Goal: Information Seeking & Learning: Learn about a topic

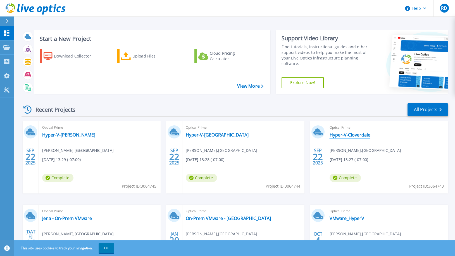
click at [341, 135] on link "Hyper-V-Cloverdale" at bounding box center [350, 135] width 41 height 6
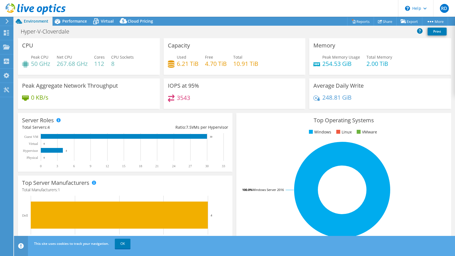
select select "USD"
click at [74, 24] on span "Performance" at bounding box center [74, 20] width 25 height 5
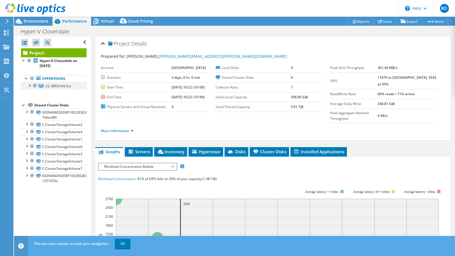
click at [29, 86] on div at bounding box center [30, 85] width 6 height 6
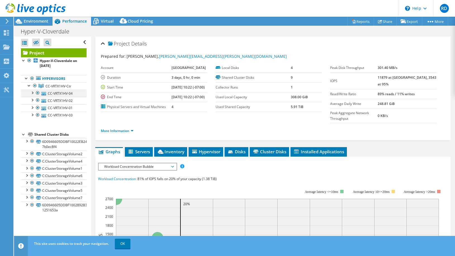
click at [34, 93] on div at bounding box center [32, 93] width 6 height 6
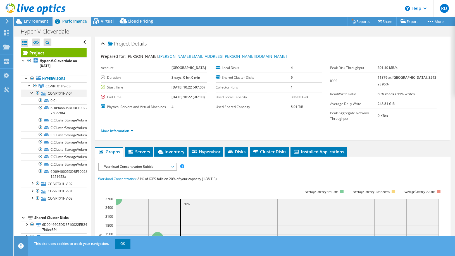
click at [32, 92] on div at bounding box center [32, 93] width 6 height 6
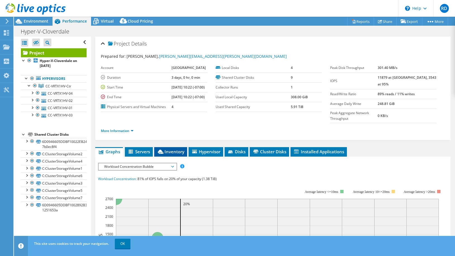
click at [174, 151] on span "Inventory" at bounding box center [170, 152] width 27 height 6
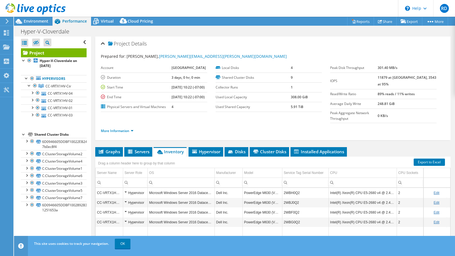
scroll to position [51, 0]
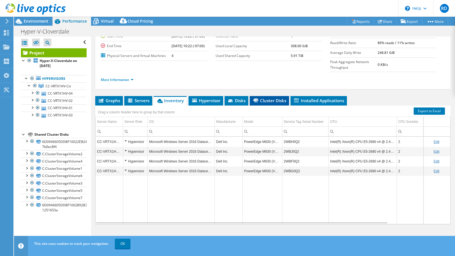
click at [277, 102] on span "Cluster Disks" at bounding box center [270, 101] width 34 height 6
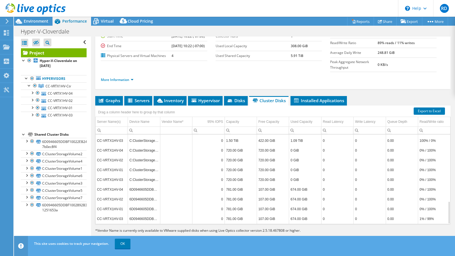
scroll to position [0, 0]
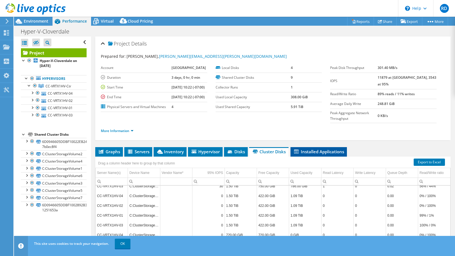
click at [330, 149] on li "Installed Applications" at bounding box center [319, 152] width 56 height 10
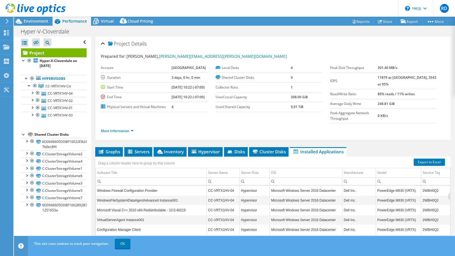
scroll to position [51, 0]
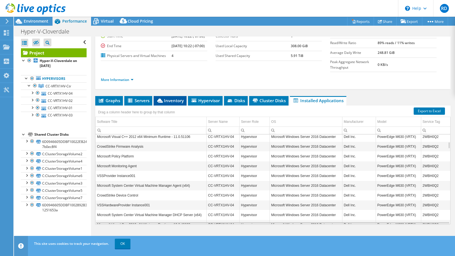
click at [165, 103] on span "Inventory" at bounding box center [170, 101] width 27 height 6
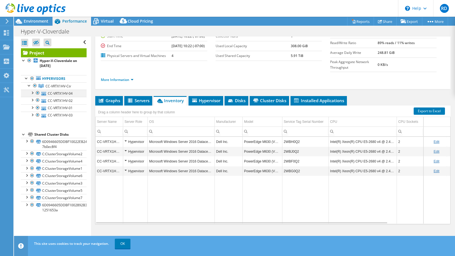
click at [32, 92] on div at bounding box center [32, 93] width 6 height 6
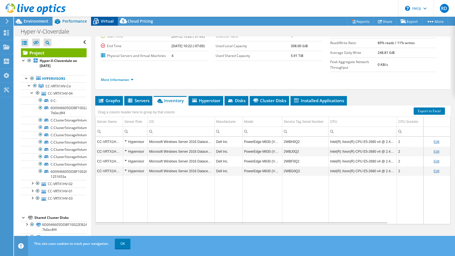
click at [107, 18] on div "Virtual" at bounding box center [104, 21] width 27 height 9
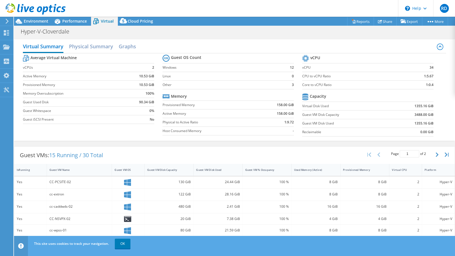
click at [179, 150] on div "Guest VMs: 15 Running / 30 Total Page 1 of 2 5 rows 10 rows 20 rows 25 rows 50 …" at bounding box center [234, 155] width 441 height 17
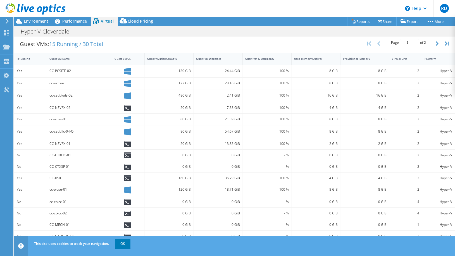
scroll to position [0, 0]
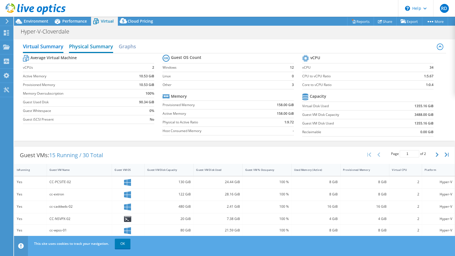
click at [81, 49] on h2 "Physical Summary" at bounding box center [91, 47] width 44 height 12
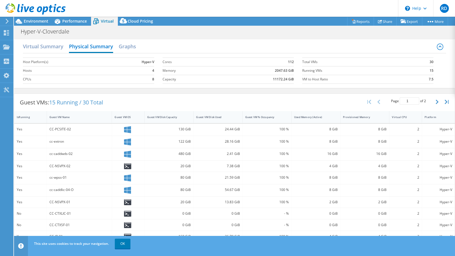
scroll to position [60, 0]
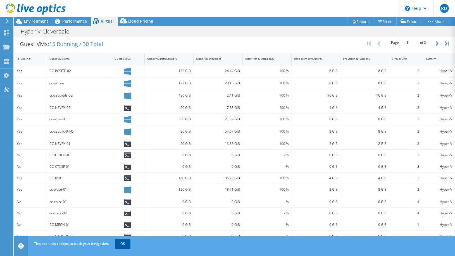
click at [126, 243] on link "OK" at bounding box center [123, 244] width 16 height 10
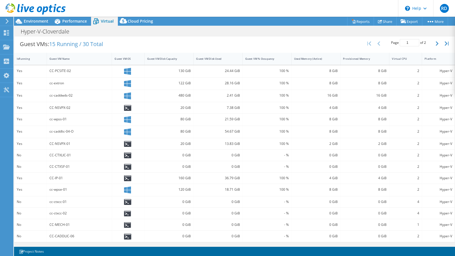
scroll to position [0, 0]
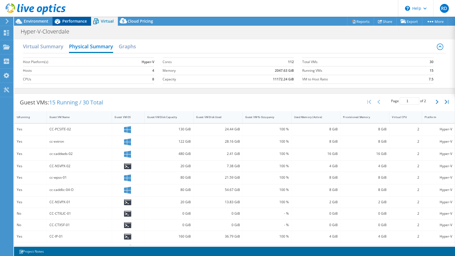
click at [71, 21] on span "Performance" at bounding box center [74, 20] width 25 height 5
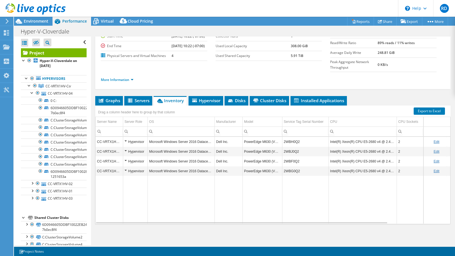
scroll to position [51, 0]
click at [36, 20] on span "Environment" at bounding box center [36, 20] width 25 height 5
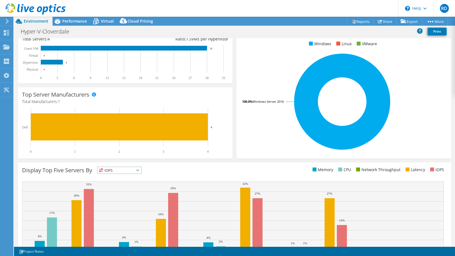
scroll to position [0, 0]
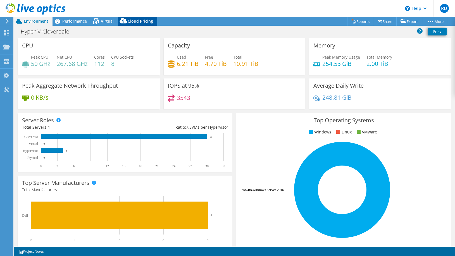
click at [132, 21] on span "Cloud Pricing" at bounding box center [140, 20] width 25 height 5
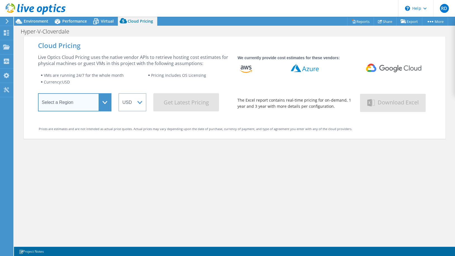
click at [38, 93] on select "Select a Region [GEOGRAPHIC_DATA] ([GEOGRAPHIC_DATA]) [GEOGRAPHIC_DATA] ([GEOGR…" at bounding box center [75, 102] width 74 height 18
select select "[GEOGRAPHIC_DATA]"
click option "[GEOGRAPHIC_DATA]" at bounding box center [0, 0] width 0 height 0
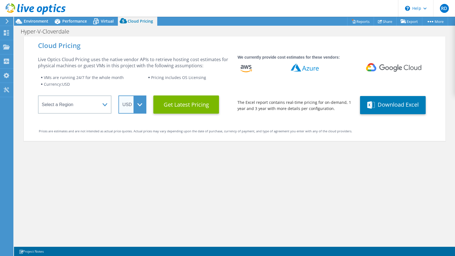
click at [119, 96] on select "ARS AUD BRL CAD CHF CLP CNY DKK EUR GBP HKD HUF INR JPY MXN MYR NOK NZD PEN SEK…" at bounding box center [133, 105] width 28 height 18
select select "CAD"
click option "CAD" at bounding box center [0, 0] width 0 height 0
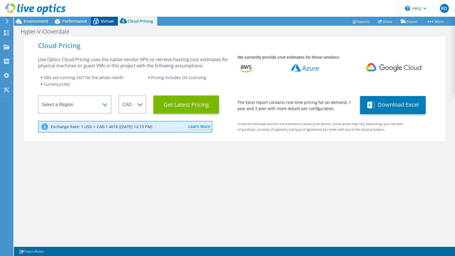
click at [105, 20] on span "Virtual" at bounding box center [107, 20] width 13 height 5
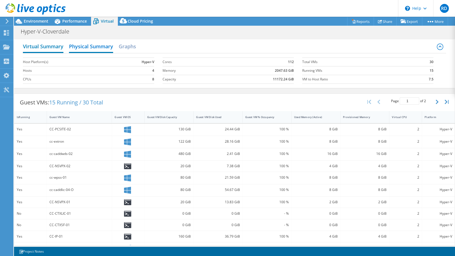
click at [54, 44] on h2 "Virtual Summary" at bounding box center [43, 47] width 41 height 12
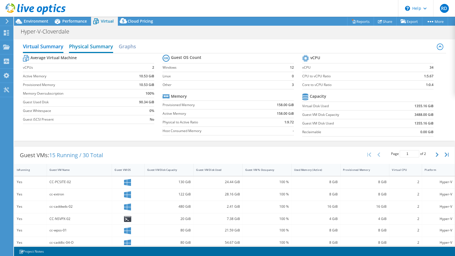
click at [102, 46] on h2 "Physical Summary" at bounding box center [91, 47] width 44 height 12
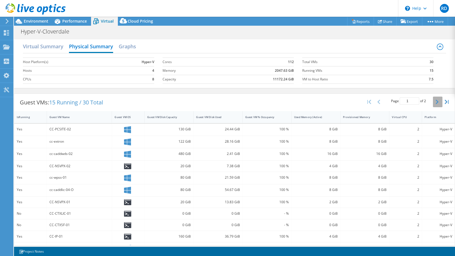
click at [437, 103] on icon "button" at bounding box center [437, 102] width 3 height 4
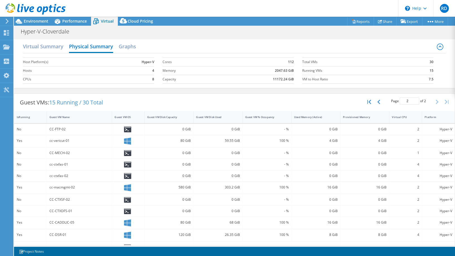
scroll to position [60, 0]
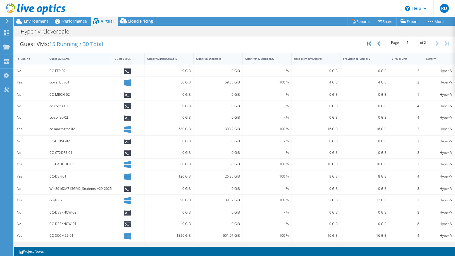
click at [63, 57] on div "Guest VM Name" at bounding box center [75, 59] width 53 height 4
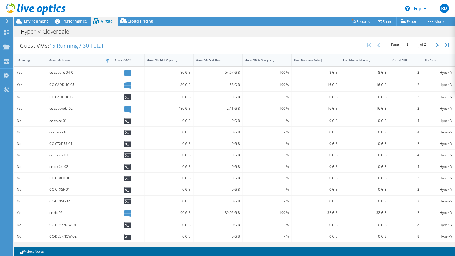
scroll to position [58, 0]
click at [439, 44] on icon "button" at bounding box center [437, 45] width 3 height 4
type input "2"
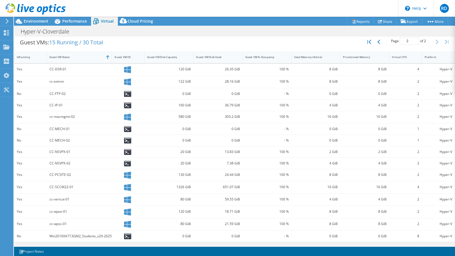
scroll to position [0, 0]
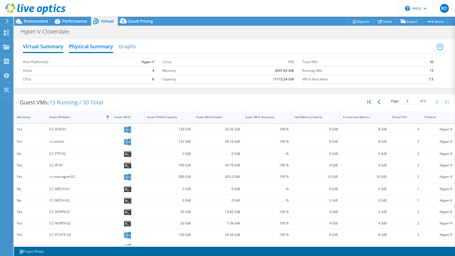
click at [45, 48] on h2 "Virtual Summary" at bounding box center [43, 47] width 41 height 12
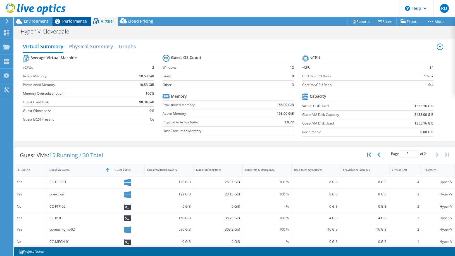
click at [72, 20] on span "Performance" at bounding box center [74, 20] width 25 height 5
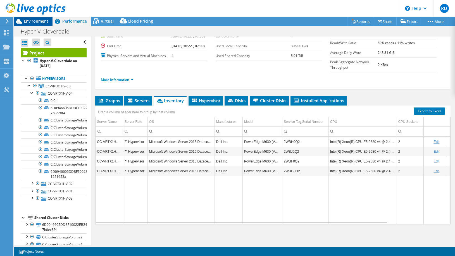
click at [38, 22] on span "Environment" at bounding box center [36, 20] width 25 height 5
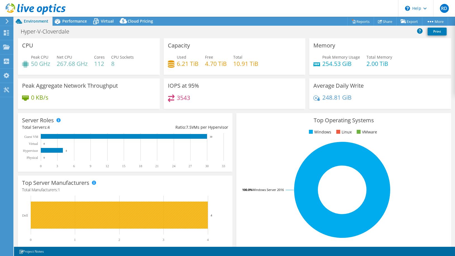
scroll to position [117, 0]
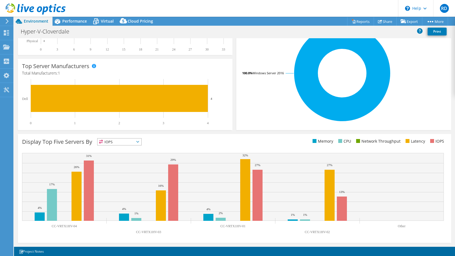
click at [139, 143] on icon at bounding box center [137, 142] width 3 height 2
click at [209, 141] on div "Display Top Five Servers By IOPS IOPS" at bounding box center [128, 142] width 212 height 9
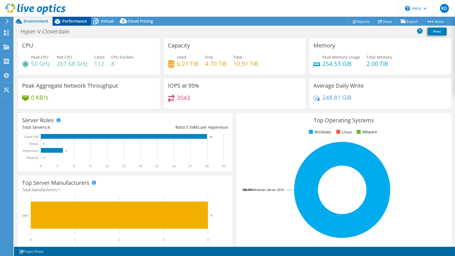
click at [74, 23] on span "Performance" at bounding box center [74, 20] width 25 height 5
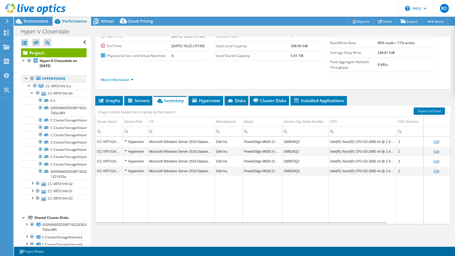
click at [26, 79] on div at bounding box center [27, 78] width 6 height 6
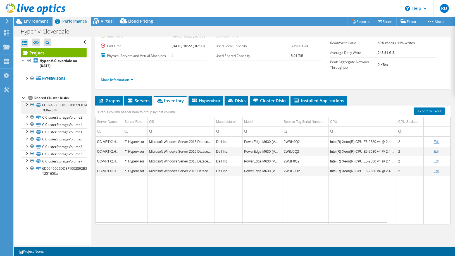
click at [27, 105] on div at bounding box center [27, 104] width 6 height 6
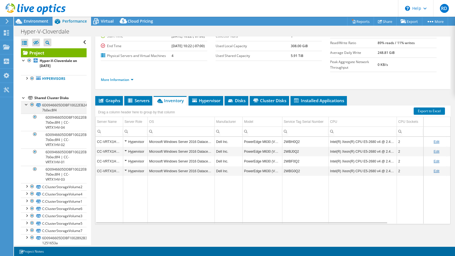
click at [27, 105] on div at bounding box center [27, 104] width 6 height 6
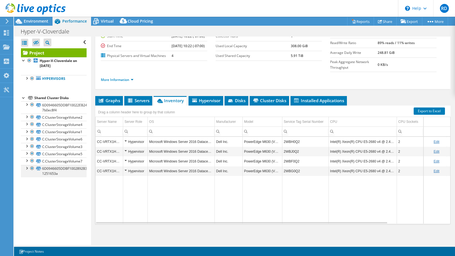
click at [27, 168] on div at bounding box center [27, 168] width 6 height 6
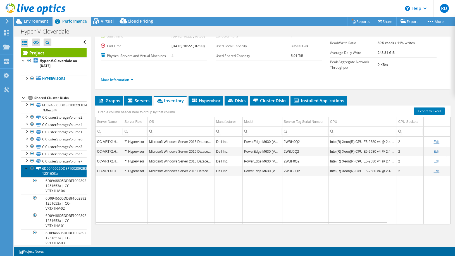
click at [53, 168] on link "6D0946605DDBF1002892B33913423FD7-1251653a" at bounding box center [54, 171] width 66 height 12
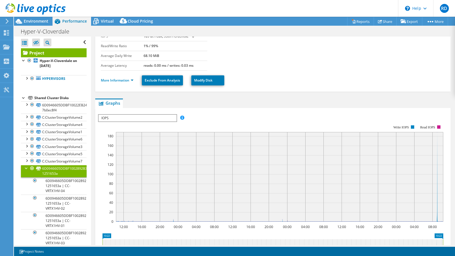
scroll to position [0, 0]
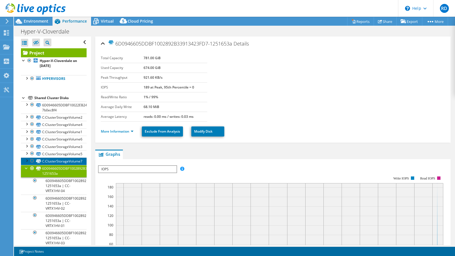
click at [73, 161] on link "C:ClusterStorageVolume7" at bounding box center [54, 161] width 66 height 7
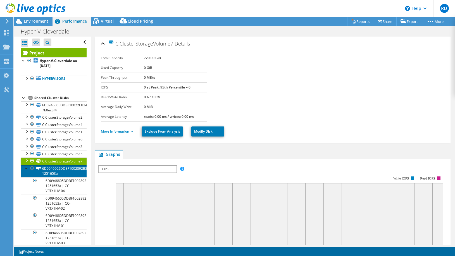
click at [62, 170] on link "6D0946605DDBF1002892B33913423FD7-1251653a" at bounding box center [54, 171] width 66 height 12
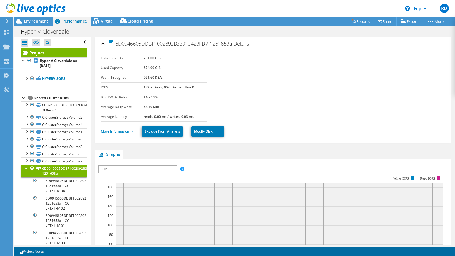
click at [272, 146] on div "6D0946605DDBF1002892B33913423FD7-1251653a Details Total Capacity 781.00 GiB Use…" at bounding box center [273, 216] width 364 height 358
click at [53, 162] on link "C:ClusterStorageVolume7" at bounding box center [54, 161] width 66 height 7
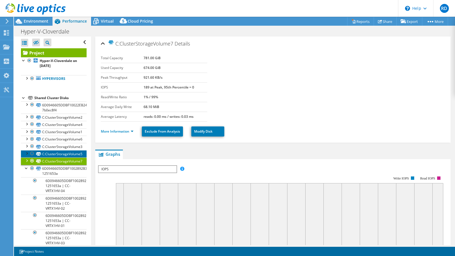
click at [53, 154] on link "C:ClusterStorageVolume5" at bounding box center [54, 153] width 66 height 7
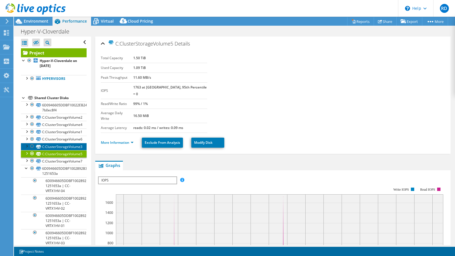
click at [54, 147] on link "C:ClusterStorageVolume3" at bounding box center [54, 146] width 66 height 7
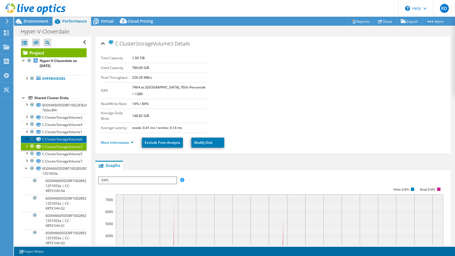
click at [54, 141] on link "C:ClusterStorageVolume6" at bounding box center [54, 139] width 66 height 7
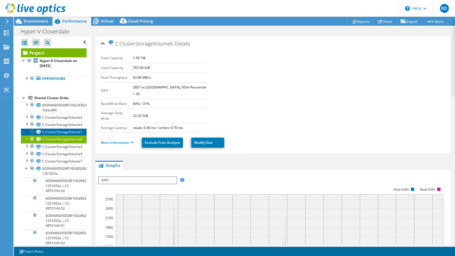
click at [54, 136] on link "C:ClusterStorageVolume1" at bounding box center [54, 132] width 66 height 7
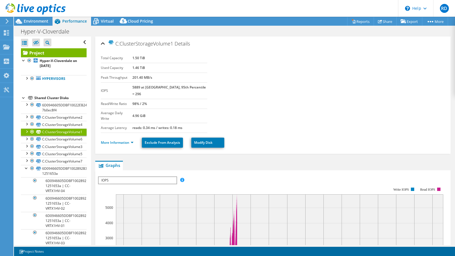
click at [54, 129] on link "C:ClusterStorageVolume1" at bounding box center [54, 132] width 66 height 7
click at [55, 127] on link "C:ClusterStorageVolume4" at bounding box center [54, 124] width 66 height 7
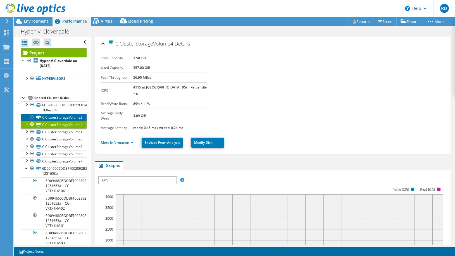
click at [56, 119] on link "C:ClusterStorageVolume2" at bounding box center [54, 117] width 66 height 7
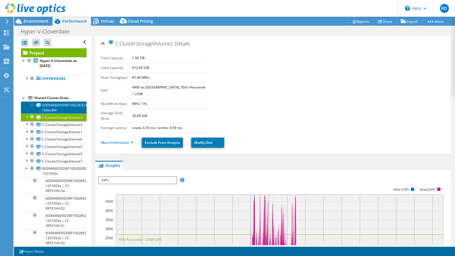
click at [57, 107] on link "6D0946605DDBF10022EB24FB5C72B943-7b0ec8f4" at bounding box center [54, 107] width 66 height 12
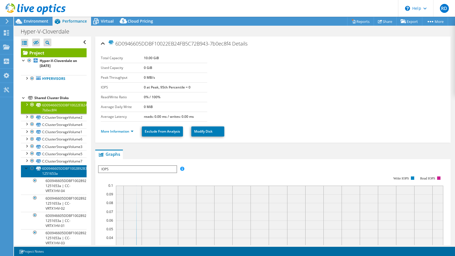
click at [54, 170] on link "6D0946605DDBF1002892B33913423FD7-1251653a" at bounding box center [54, 171] width 66 height 12
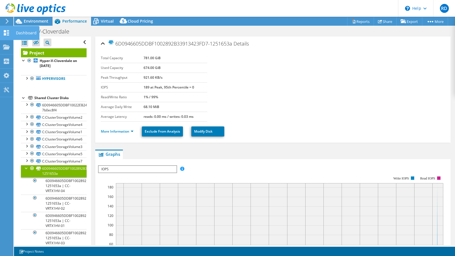
click at [3, 35] on icon at bounding box center [6, 32] width 7 height 5
